Goal: Information Seeking & Learning: Check status

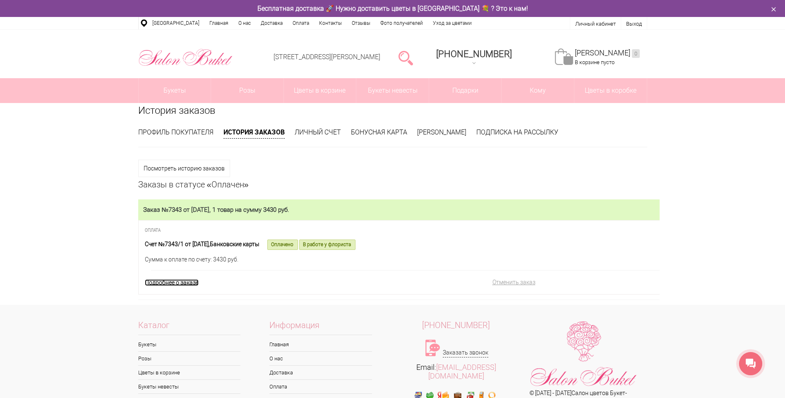
click at [181, 282] on link "Подробнее о заказе" at bounding box center [172, 282] width 54 height 7
click at [193, 284] on link "Подробнее о заказе" at bounding box center [172, 282] width 54 height 7
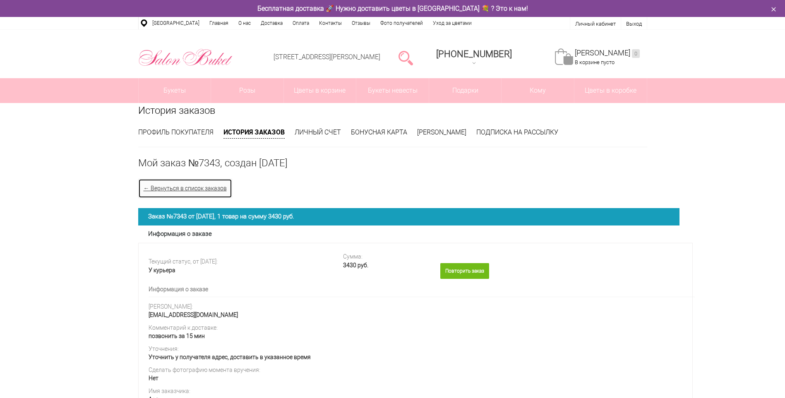
click at [217, 189] on link "← Вернуться в список заказов" at bounding box center [185, 188] width 94 height 19
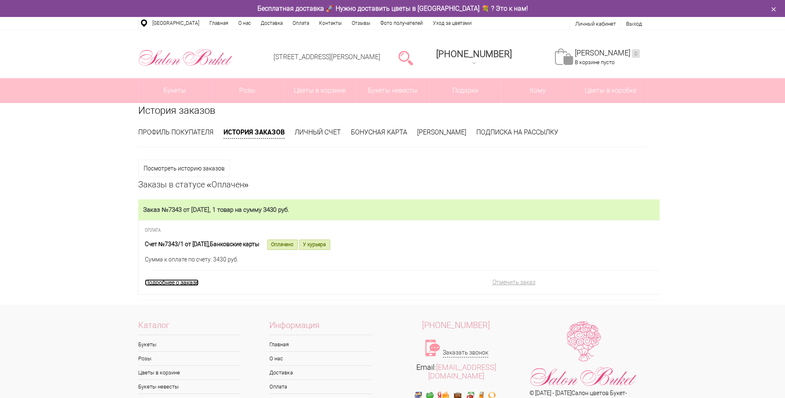
click at [188, 283] on link "Подробнее о заказе" at bounding box center [172, 282] width 54 height 7
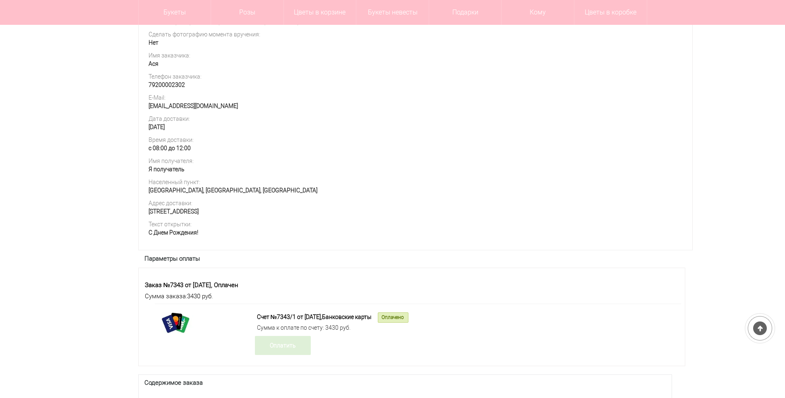
scroll to position [455, 0]
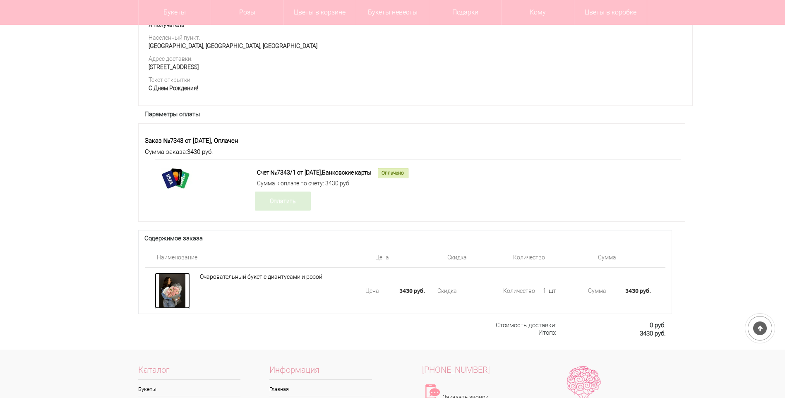
click at [177, 307] on div at bounding box center [172, 291] width 35 height 36
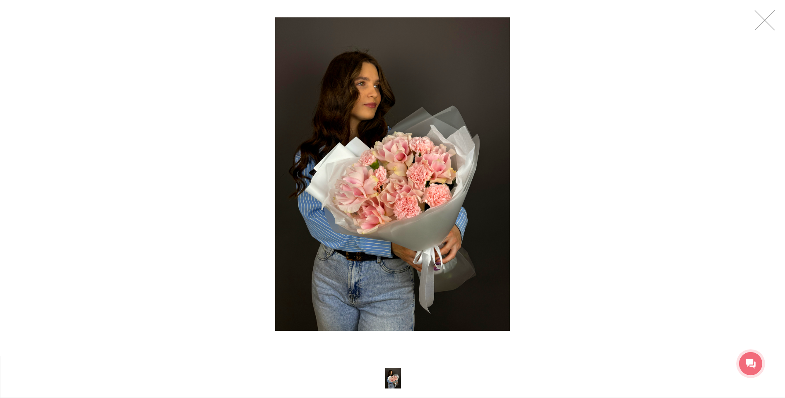
drag, startPoint x: 442, startPoint y: 177, endPoint x: 631, endPoint y: 130, distance: 194.4
click at [631, 130] on div at bounding box center [392, 174] width 785 height 348
click at [762, 19] on link at bounding box center [764, 20] width 21 height 21
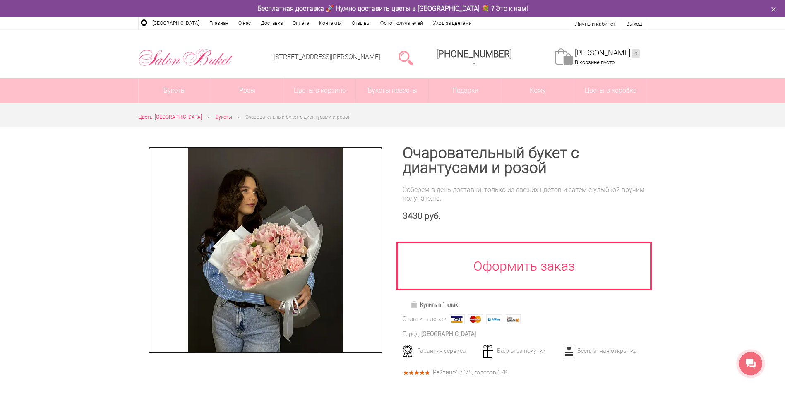
click at [286, 269] on img at bounding box center [265, 250] width 155 height 207
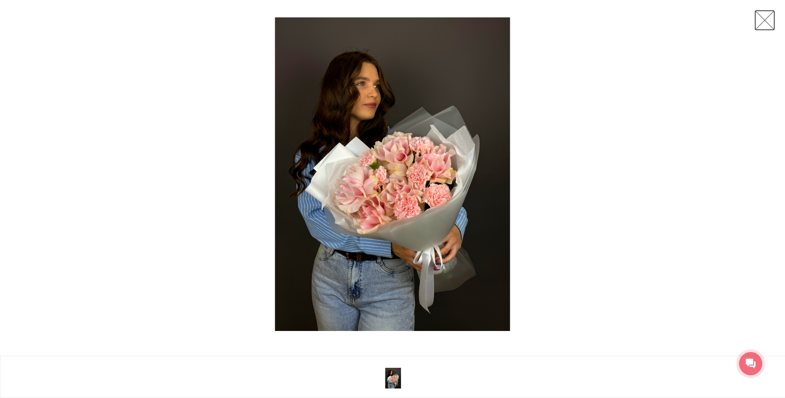
click at [766, 23] on link at bounding box center [764, 20] width 21 height 21
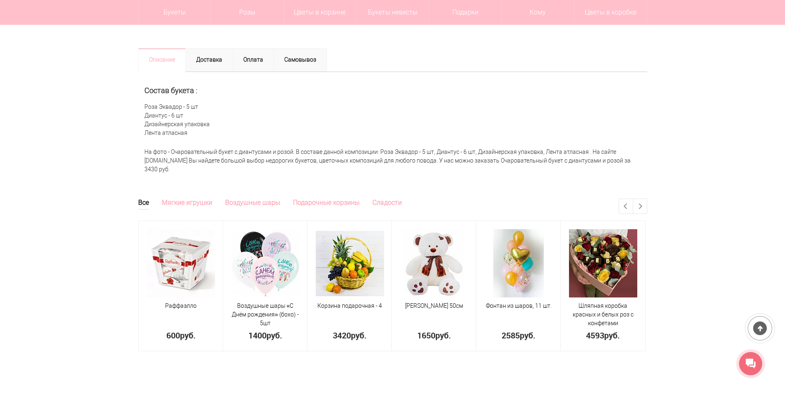
scroll to position [331, 0]
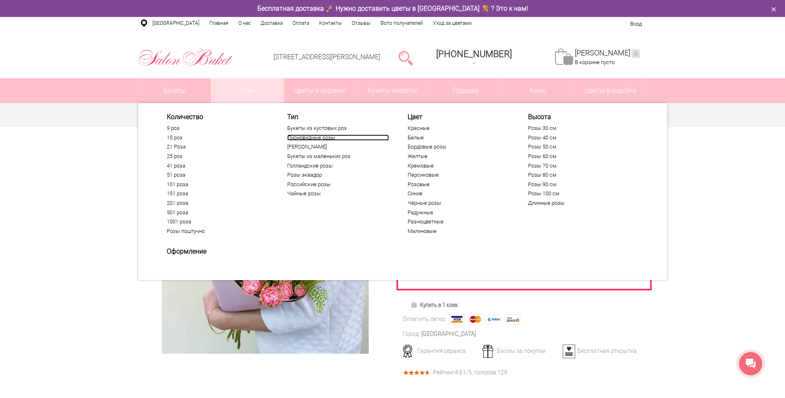
click at [320, 137] on link "Пионовидные розы" at bounding box center [338, 137] width 102 height 7
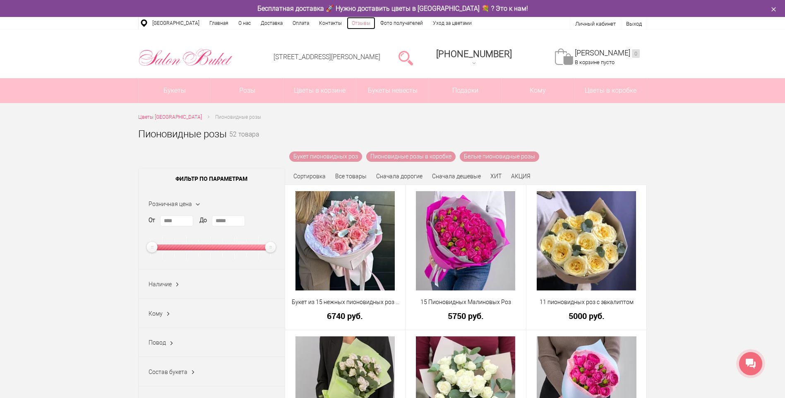
click at [355, 21] on link "Отзывы" at bounding box center [361, 23] width 29 height 12
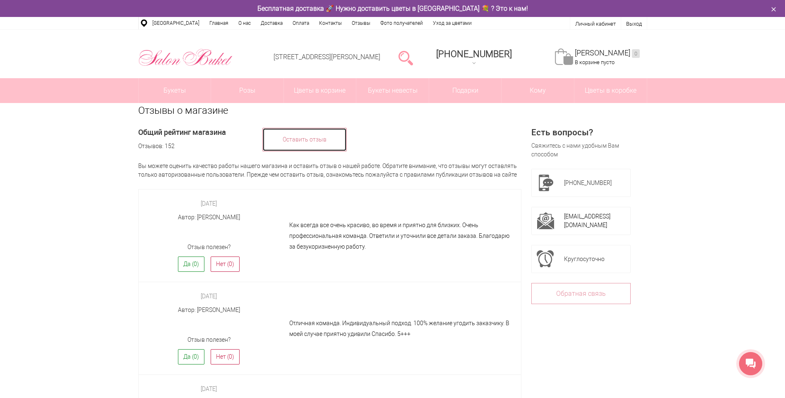
click at [293, 138] on link "Оставить отзыв" at bounding box center [304, 140] width 84 height 24
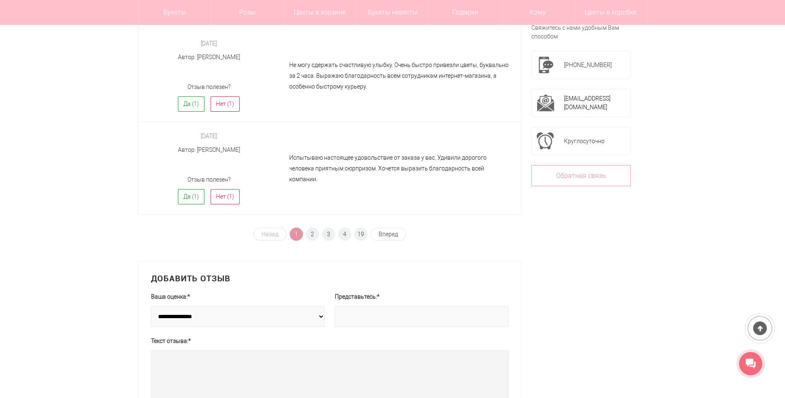
scroll to position [745, 0]
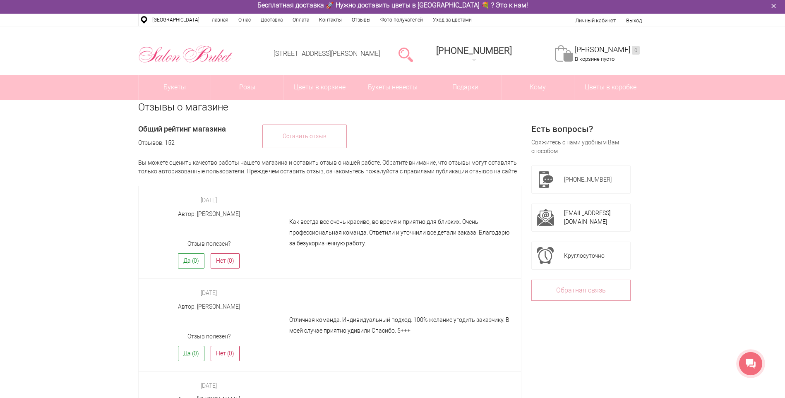
scroll to position [0, 0]
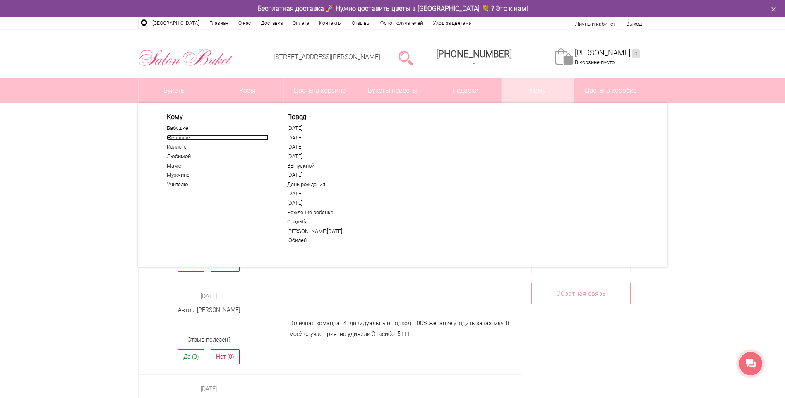
click at [184, 137] on link "Женщине" at bounding box center [218, 137] width 102 height 7
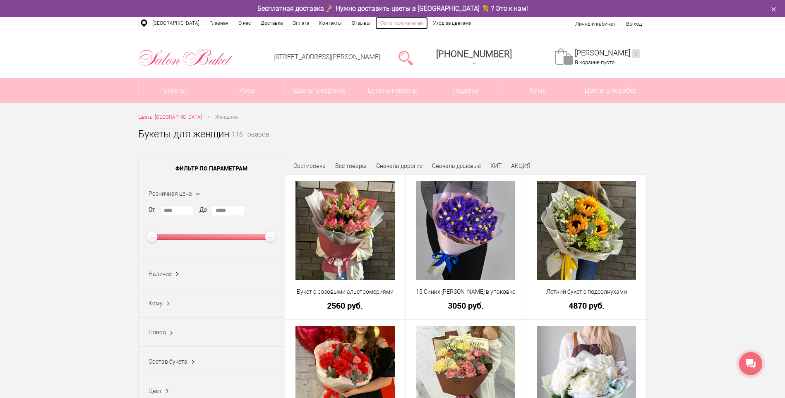
click at [393, 25] on link "Фото получателей" at bounding box center [401, 23] width 53 height 12
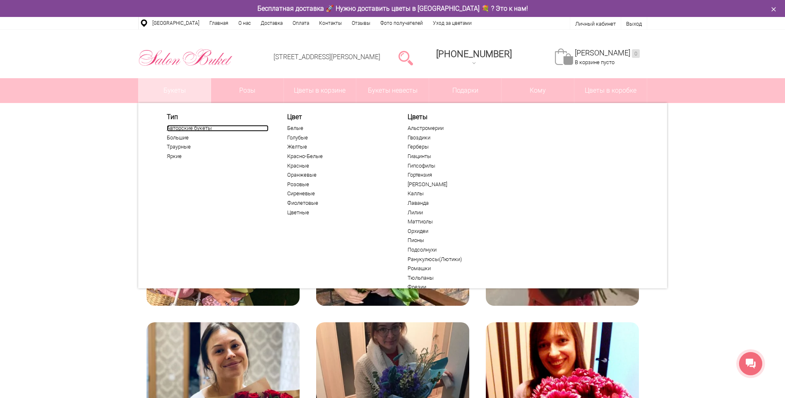
click at [182, 129] on link "Авторские букеты" at bounding box center [218, 128] width 102 height 7
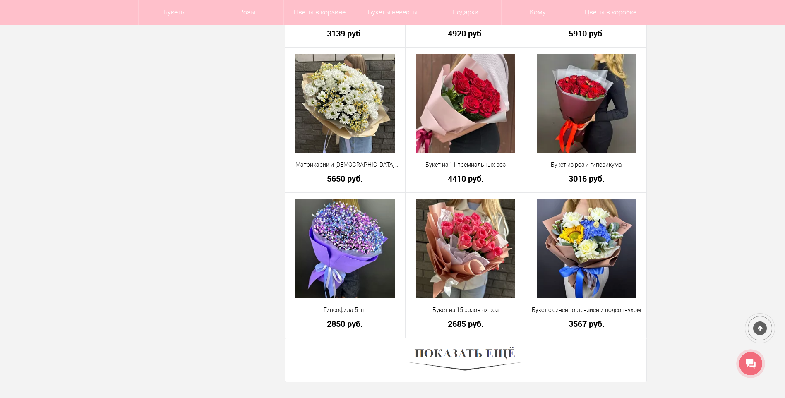
scroll to position [2152, 0]
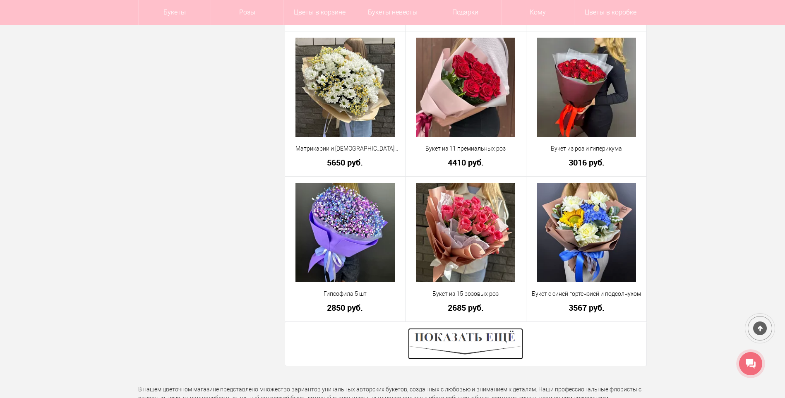
click at [487, 344] on img at bounding box center [465, 343] width 115 height 31
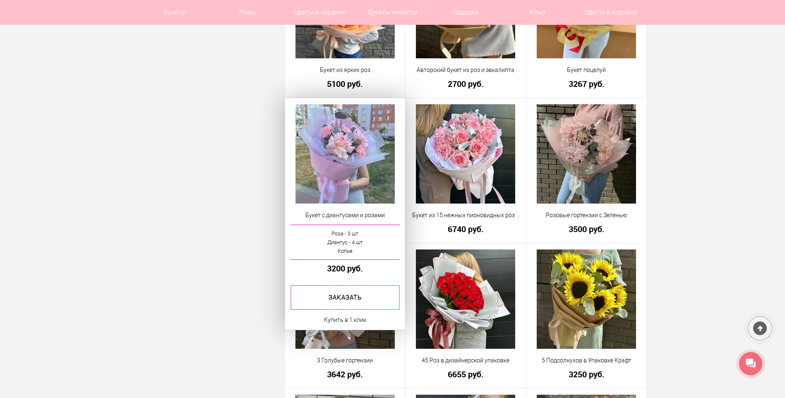
scroll to position [3972, 0]
